Goal: Task Accomplishment & Management: Manage account settings

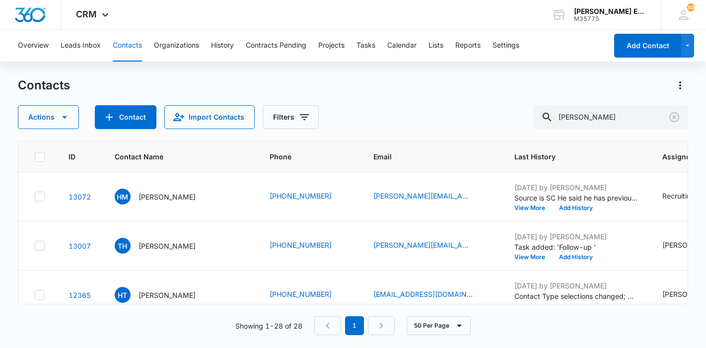
click at [603, 108] on input "[PERSON_NAME]" at bounding box center [610, 117] width 155 height 24
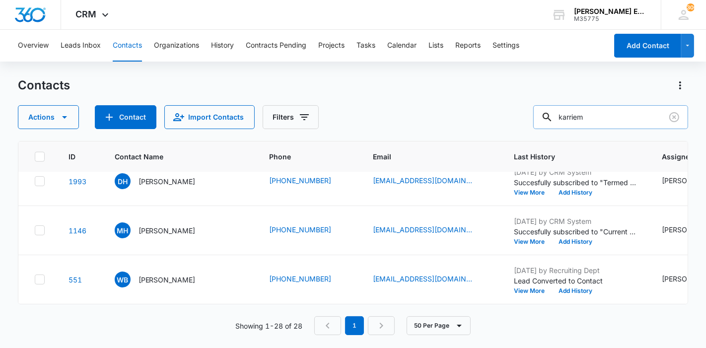
type input "karriem"
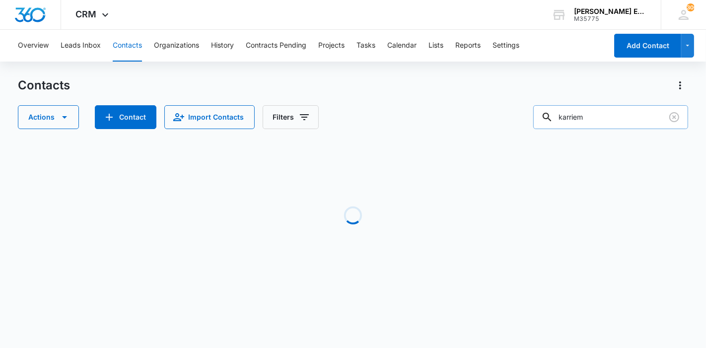
scroll to position [0, 0]
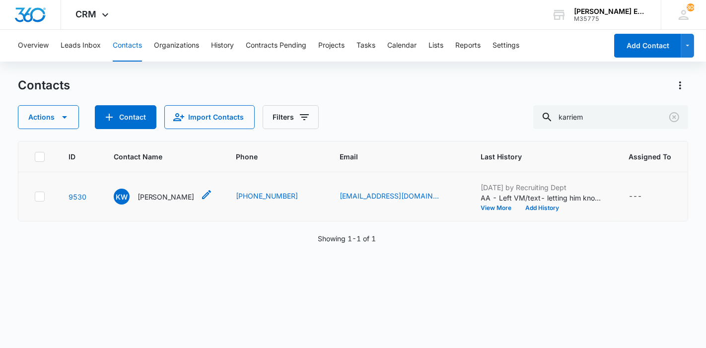
click at [181, 202] on p "[PERSON_NAME]" at bounding box center [165, 197] width 57 height 10
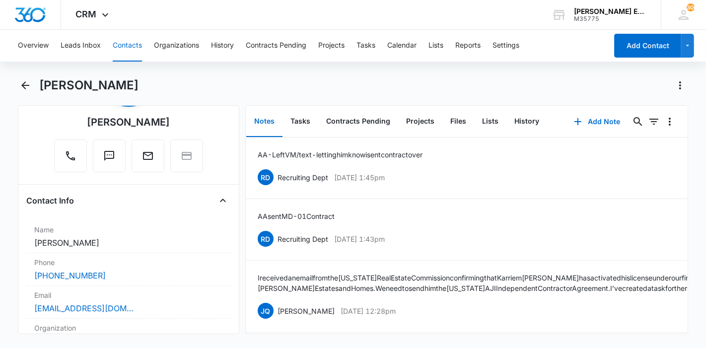
scroll to position [85, 0]
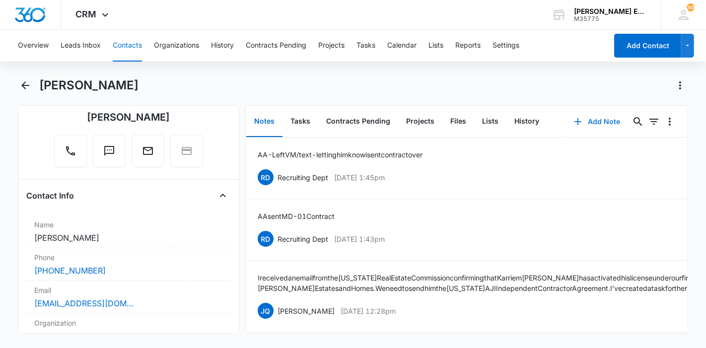
click at [574, 124] on icon "button" at bounding box center [578, 122] width 12 height 12
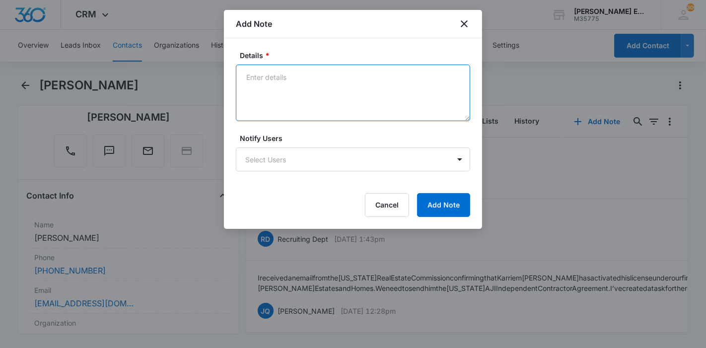
click at [370, 108] on textarea "Details *" at bounding box center [353, 93] width 234 height 57
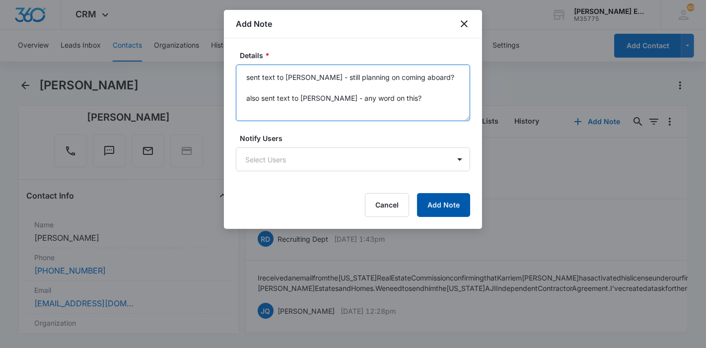
type textarea "sent text to [PERSON_NAME] - still planning on coming aboard? also sent text to…"
click at [452, 204] on button "Add Note" at bounding box center [443, 205] width 53 height 24
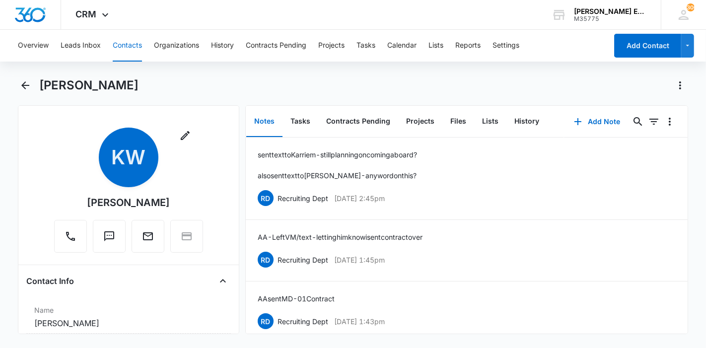
scroll to position [0, 0]
drag, startPoint x: 175, startPoint y: 117, endPoint x: 82, endPoint y: 204, distance: 127.8
click at [82, 204] on div "Remove KW [PERSON_NAME]" at bounding box center [128, 190] width 149 height 125
copy div "[PERSON_NAME]"
click at [380, 250] on div "RD Recruiting Dept [DATE] 1:45pm Delete Edit" at bounding box center [467, 259] width 418 height 19
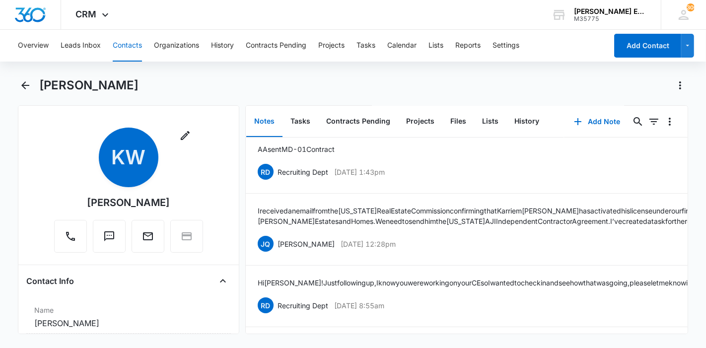
scroll to position [150, 0]
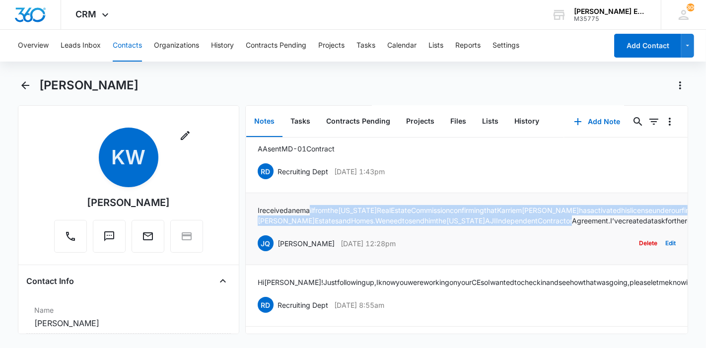
drag, startPoint x: 314, startPoint y: 208, endPoint x: 649, endPoint y: 217, distance: 335.0
click at [649, 217] on p "I received an email from the [US_STATE] Real Estate Commission confirming that …" at bounding box center [526, 215] width 537 height 21
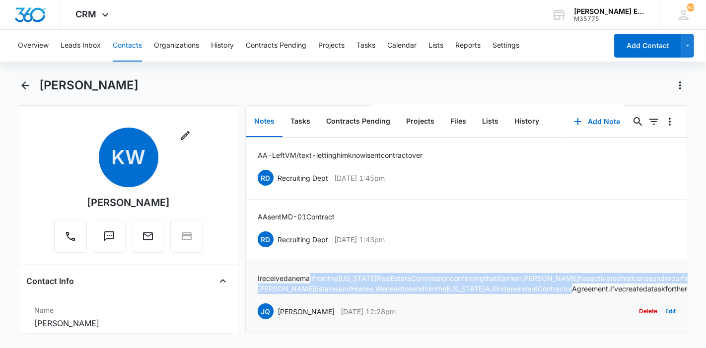
scroll to position [82, 0]
drag, startPoint x: 300, startPoint y: 155, endPoint x: 452, endPoint y: 178, distance: 153.5
click at [452, 178] on div "AA - Left VM/text- letting him know i sent contract over RD Recruiting Dept [DA…" at bounding box center [467, 167] width 418 height 37
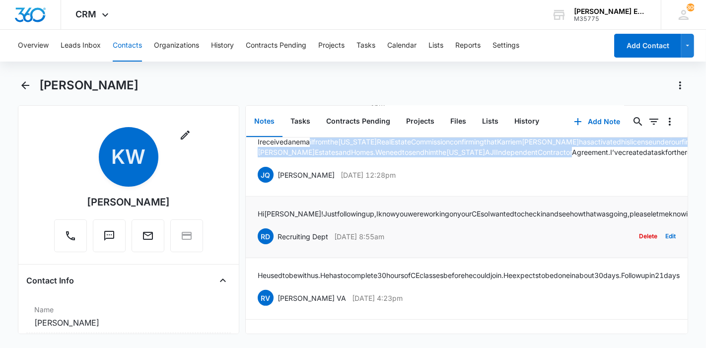
scroll to position [0, 0]
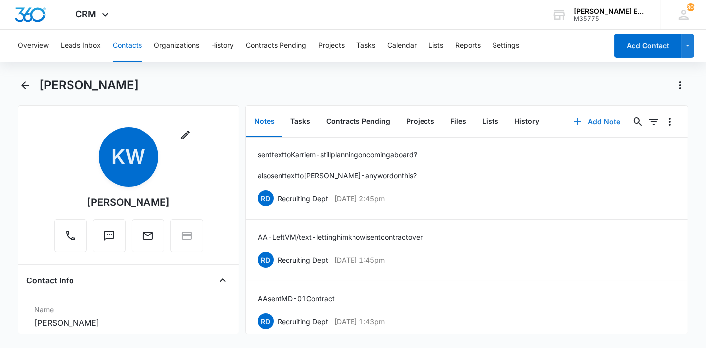
click at [595, 122] on button "Add Note" at bounding box center [597, 122] width 66 height 24
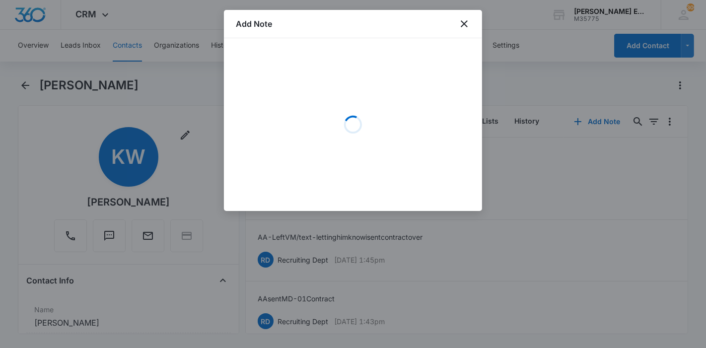
click at [372, 97] on div "Loading" at bounding box center [353, 124] width 234 height 149
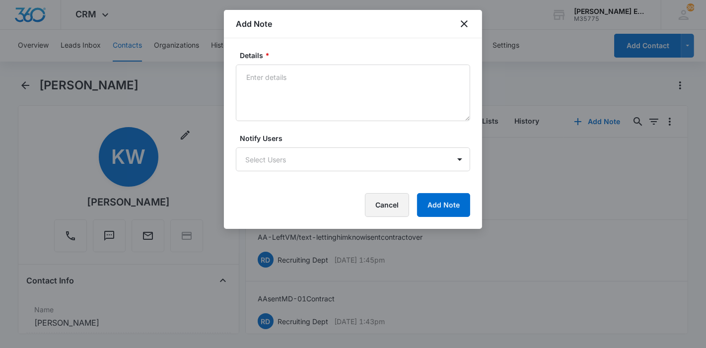
click at [383, 203] on button "Cancel" at bounding box center [387, 205] width 44 height 24
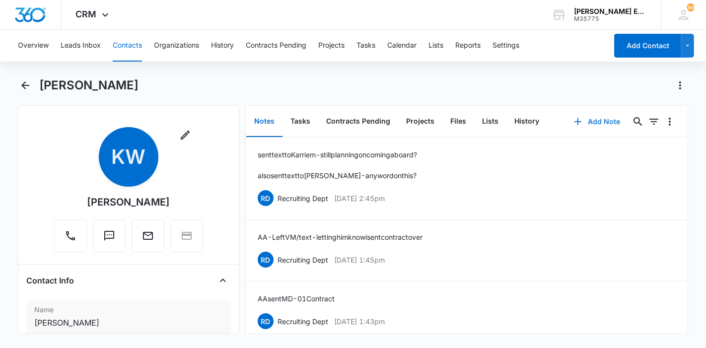
scroll to position [67, 0]
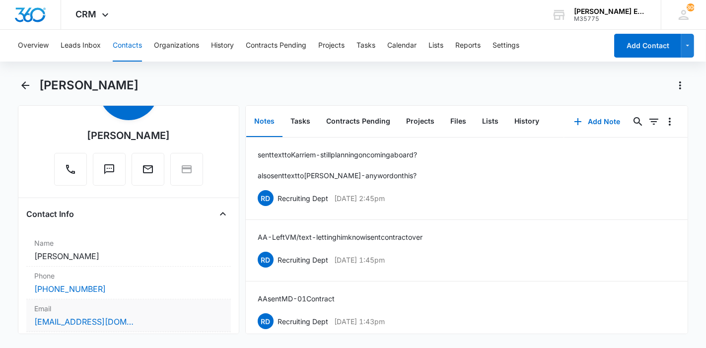
click at [120, 309] on label "Email" at bounding box center [128, 308] width 189 height 10
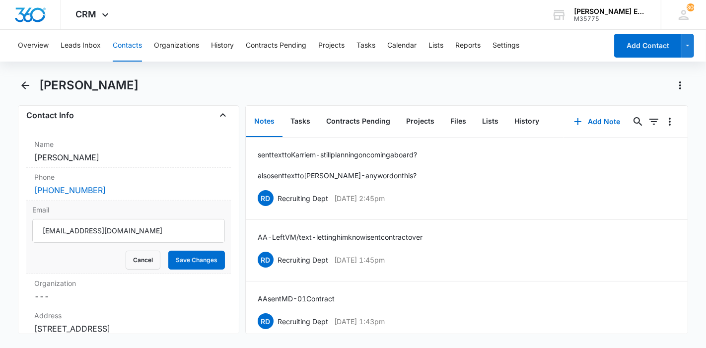
scroll to position [166, 0]
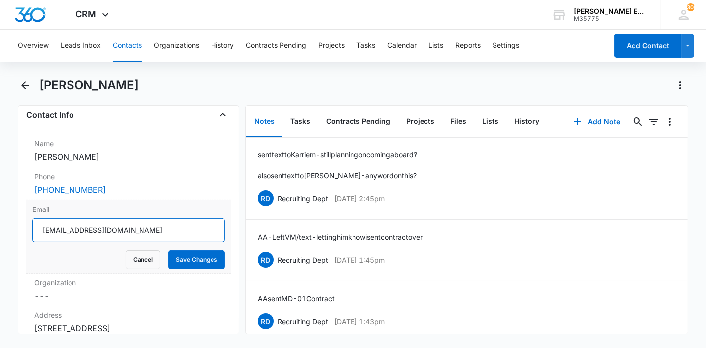
click at [134, 229] on input "[EMAIL_ADDRESS][DOMAIN_NAME]" at bounding box center [128, 230] width 193 height 24
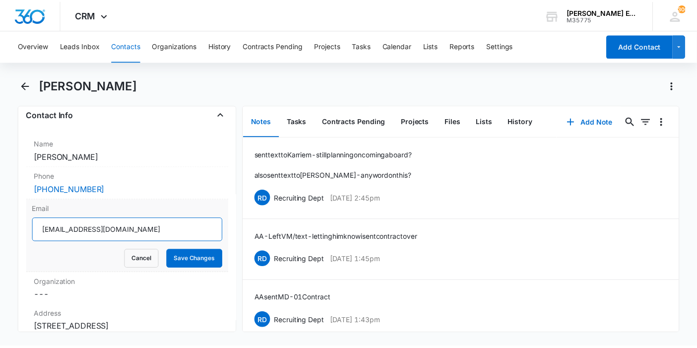
scroll to position [15, 0]
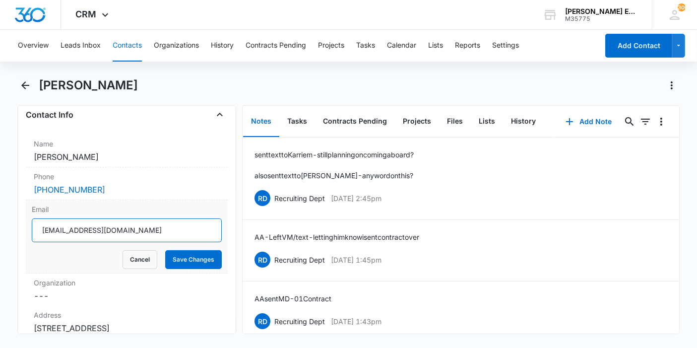
click at [143, 218] on input "[EMAIL_ADDRESS][DOMAIN_NAME]" at bounding box center [127, 230] width 190 height 24
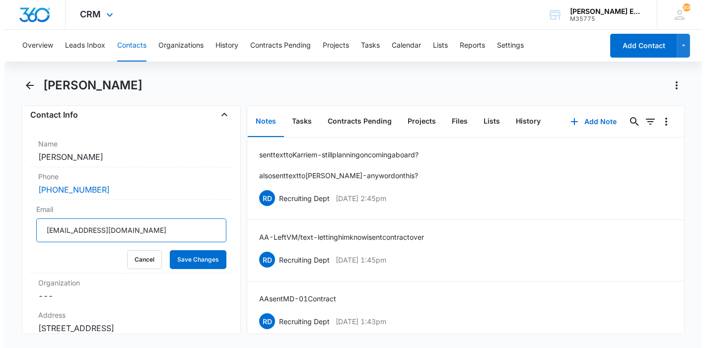
scroll to position [0, 0]
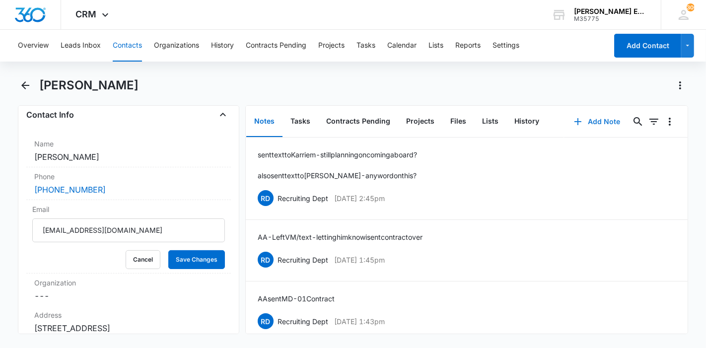
click at [598, 117] on button "Add Note" at bounding box center [597, 122] width 66 height 24
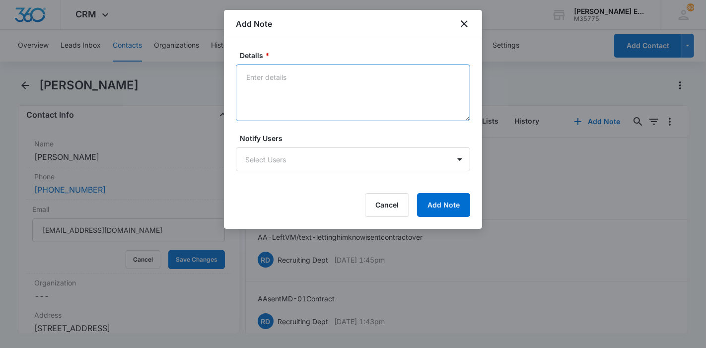
click at [315, 88] on textarea "Details *" at bounding box center [353, 93] width 234 height 57
paste textarea "i [PERSON_NAME] here at the the corporate office :) We’re glad to have you affi…"
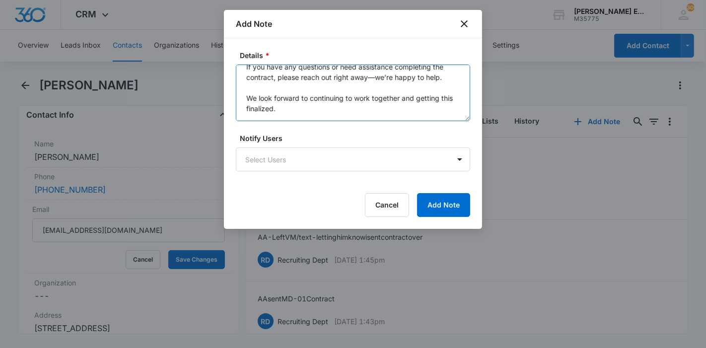
scroll to position [180, 0]
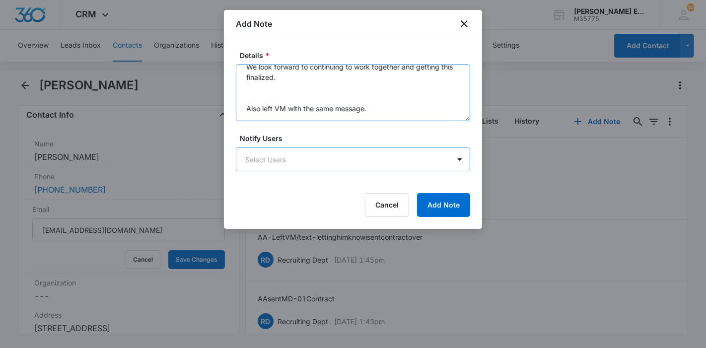
type textarea "Sent email to Karriem : i [PERSON_NAME] here at the the corporate office :) We’…"
click at [420, 164] on body "CRM Apps Reputation Websites Forms CRM Email Social Shop Payments POS Content A…" at bounding box center [353, 174] width 706 height 348
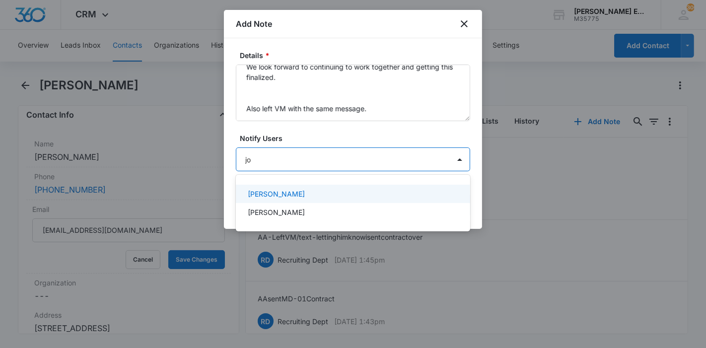
type input "[PERSON_NAME]"
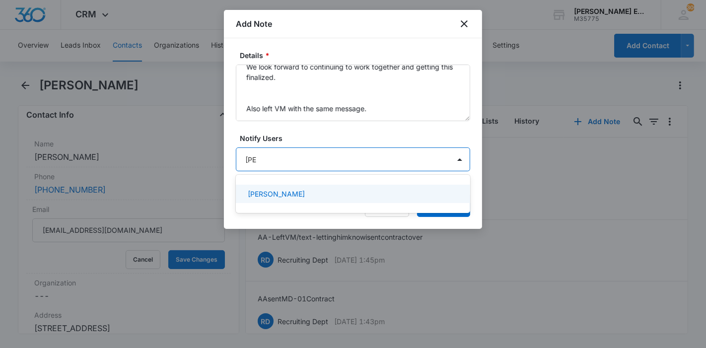
click at [410, 193] on div "[PERSON_NAME]" at bounding box center [352, 194] width 208 height 10
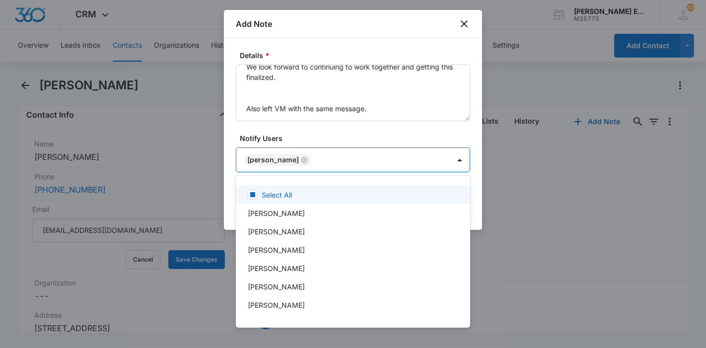
click at [396, 120] on div at bounding box center [353, 174] width 706 height 348
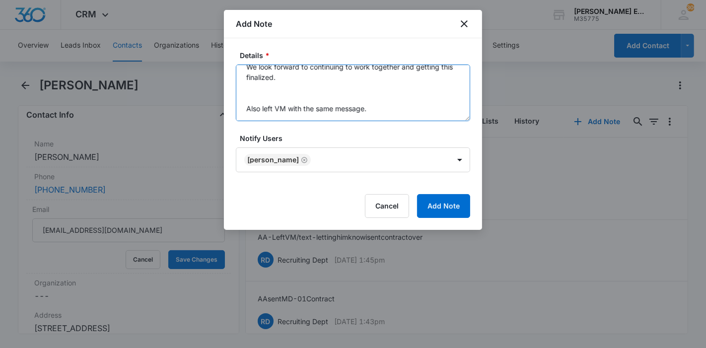
click at [396, 118] on textarea "Sent email to Karriem : i [PERSON_NAME] here at the the corporate office :) We’…" at bounding box center [353, 93] width 234 height 57
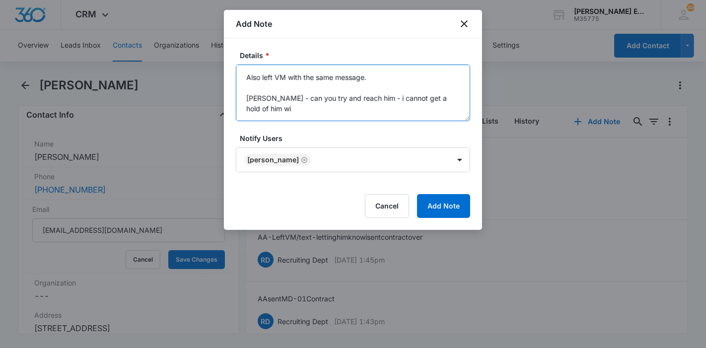
scroll to position [208, 0]
type textarea "Sent email to Karriem : i [PERSON_NAME] here at the the corporate office :) We’…"
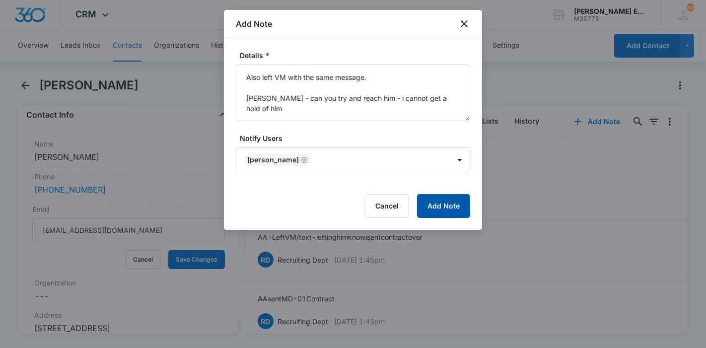
click at [457, 197] on button "Add Note" at bounding box center [443, 206] width 53 height 24
